Goal: Obtain resource: Obtain resource

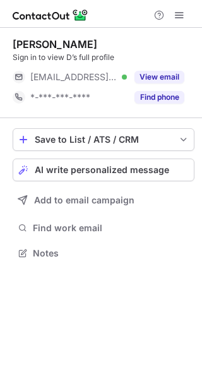
scroll to position [6, 6]
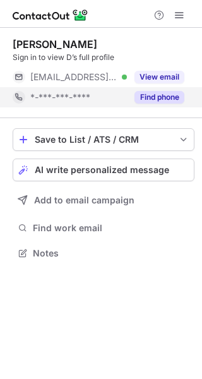
click at [157, 100] on button "Find phone" at bounding box center [160, 97] width 50 height 13
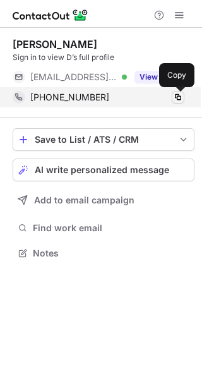
click at [182, 101] on span at bounding box center [178, 97] width 10 height 10
